Goal: Task Accomplishment & Management: Manage account settings

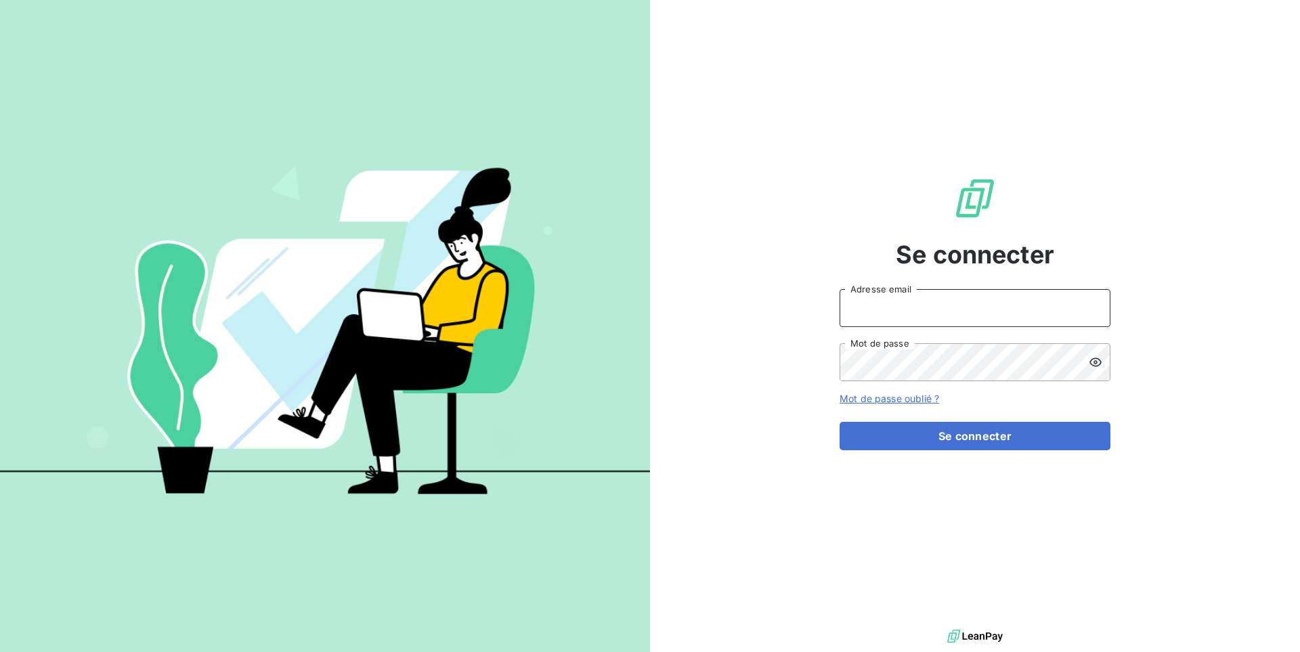
click at [861, 296] on input "Adresse email" at bounding box center [974, 308] width 271 height 38
paste input "brut"
type input "admin@brut"
click at [839, 422] on button "Se connecter" at bounding box center [974, 436] width 271 height 28
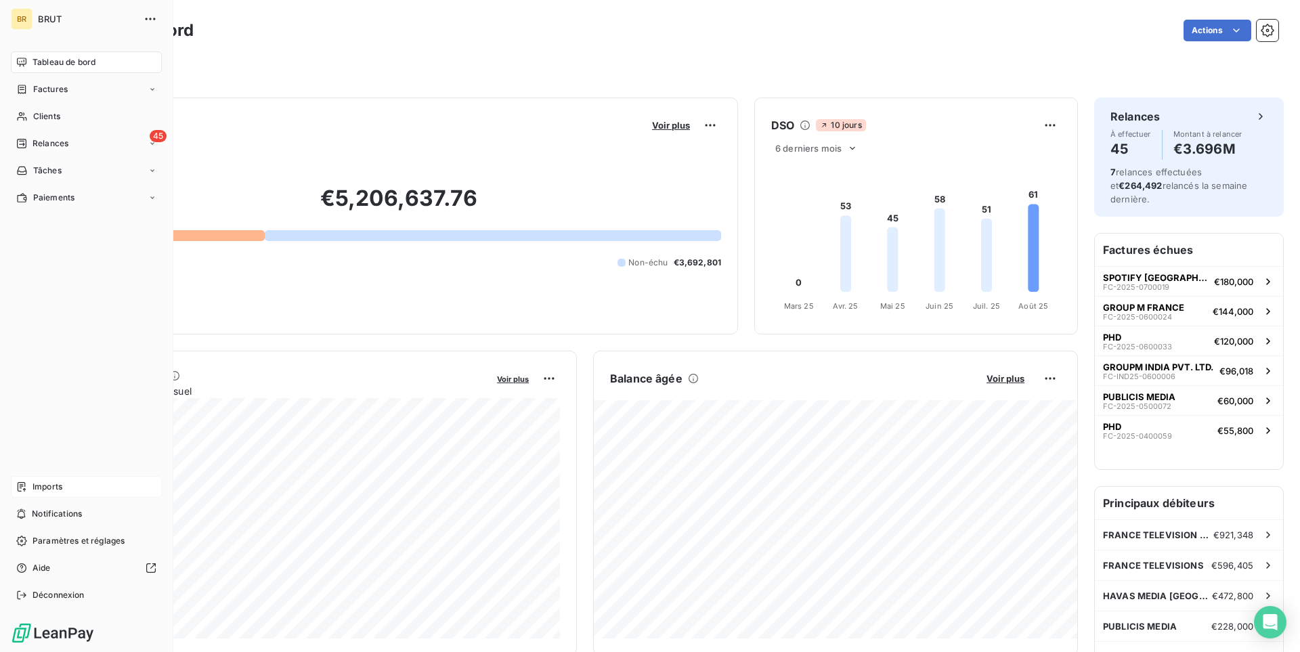
click at [51, 480] on div "Imports" at bounding box center [86, 487] width 151 height 22
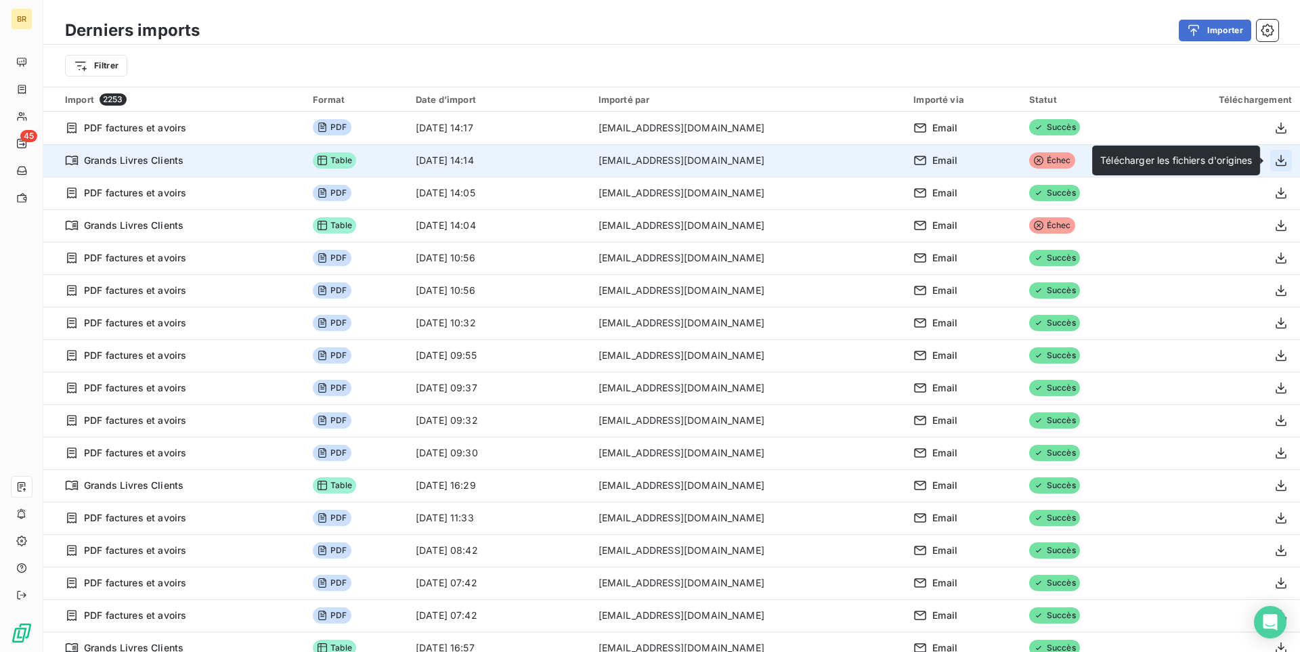
click at [1270, 166] on button "button" at bounding box center [1281, 161] width 22 height 22
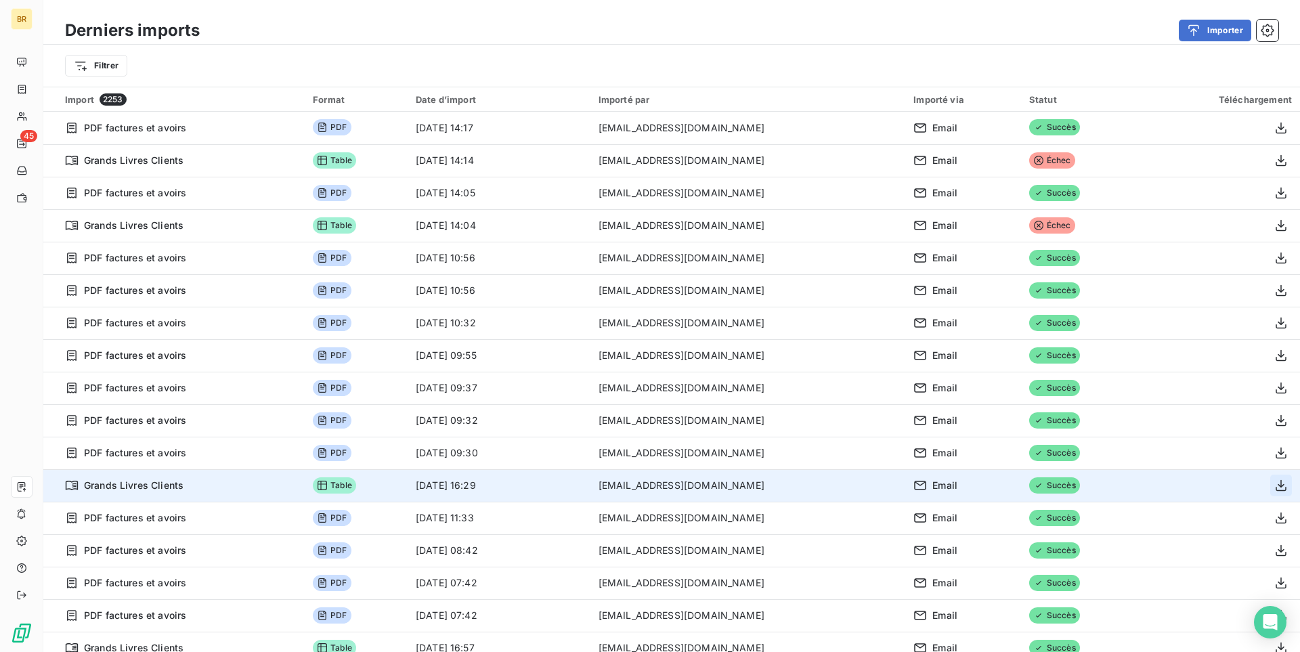
click at [1277, 494] on button "button" at bounding box center [1281, 485] width 22 height 22
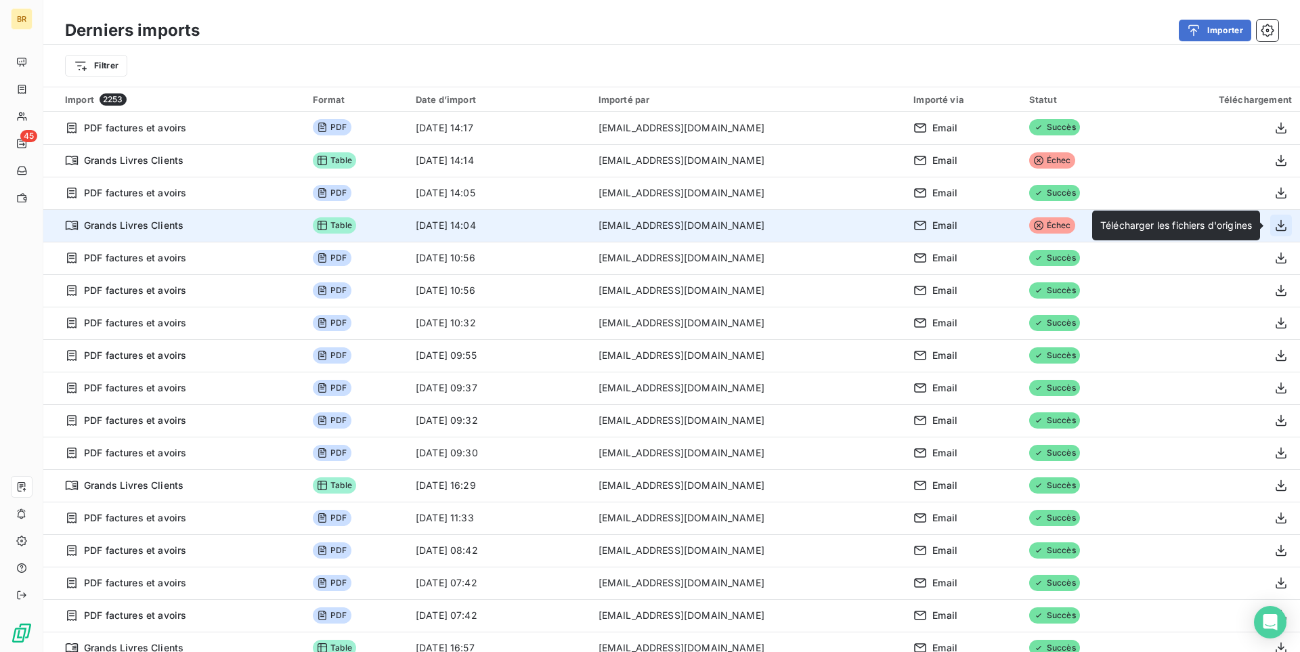
click at [1287, 228] on icon "button" at bounding box center [1281, 226] width 14 height 14
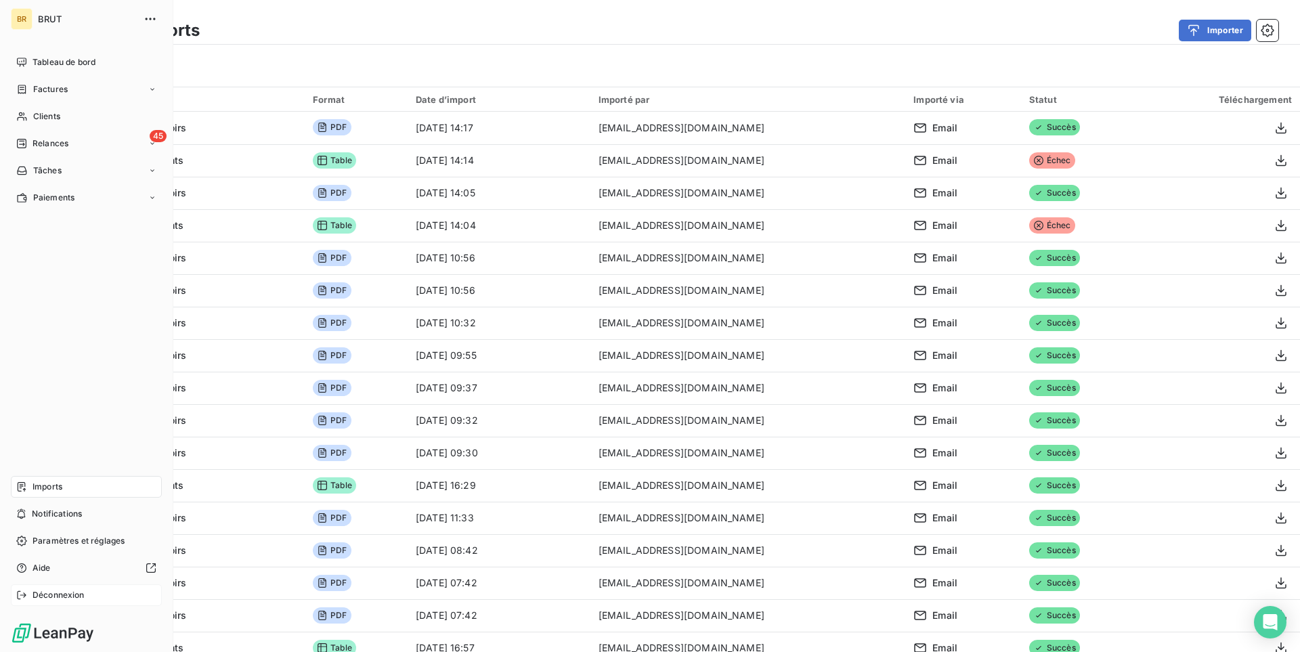
click at [48, 595] on span "Déconnexion" at bounding box center [58, 595] width 52 height 12
